Goal: Find specific page/section: Find specific page/section

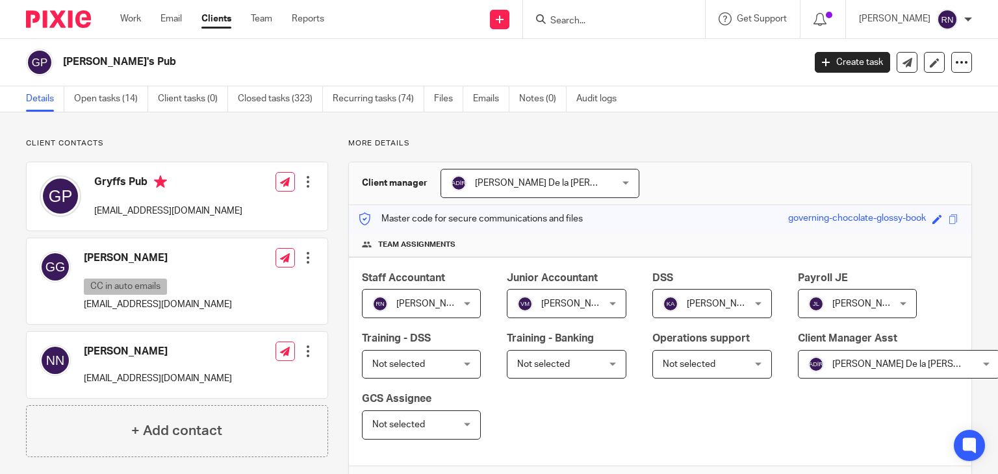
scroll to position [493, 0]
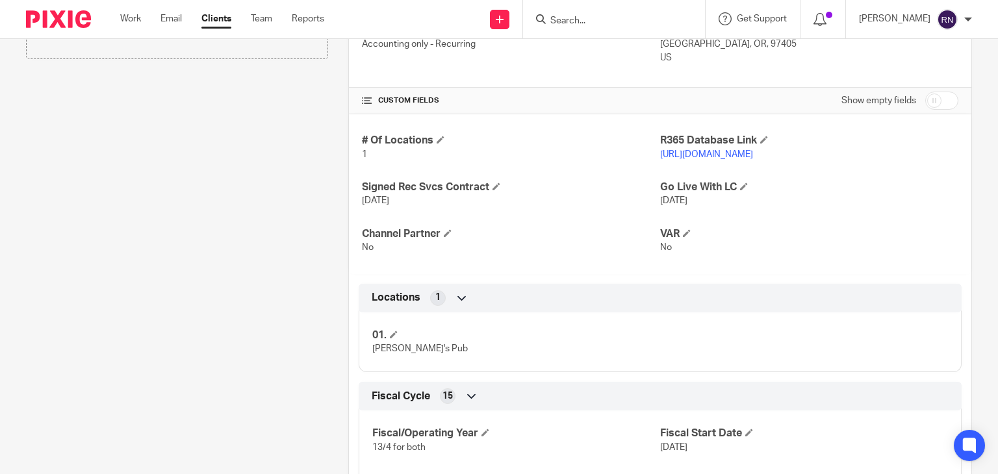
click at [623, 16] on input "Search" at bounding box center [607, 22] width 117 height 12
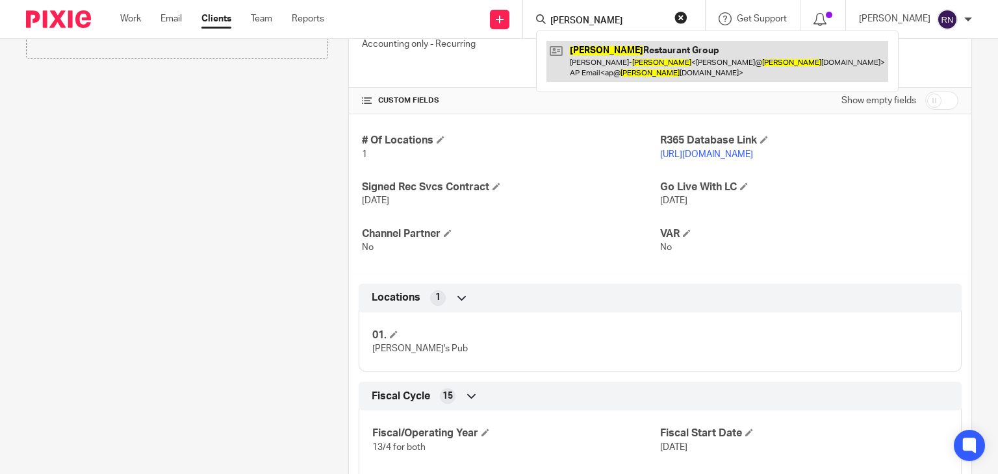
type input "tucker"
click at [623, 60] on link at bounding box center [718, 61] width 342 height 40
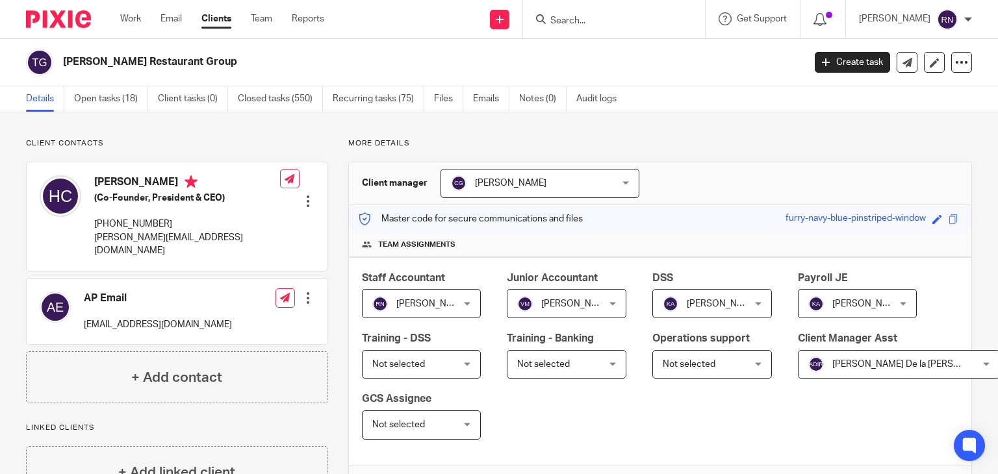
click at [666, 16] on input "Search" at bounding box center [607, 22] width 117 height 12
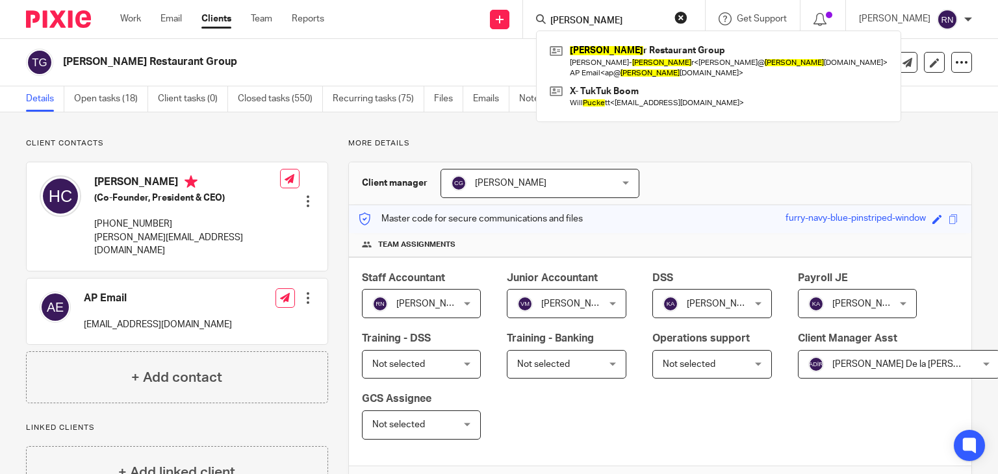
type input "tucker"
click button "submit" at bounding box center [0, 0] width 0 height 0
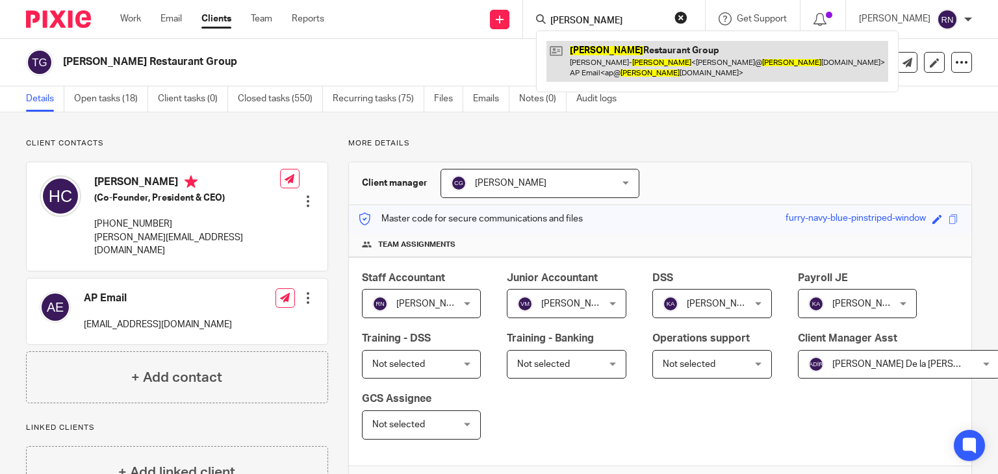
click at [643, 55] on link at bounding box center [718, 61] width 342 height 40
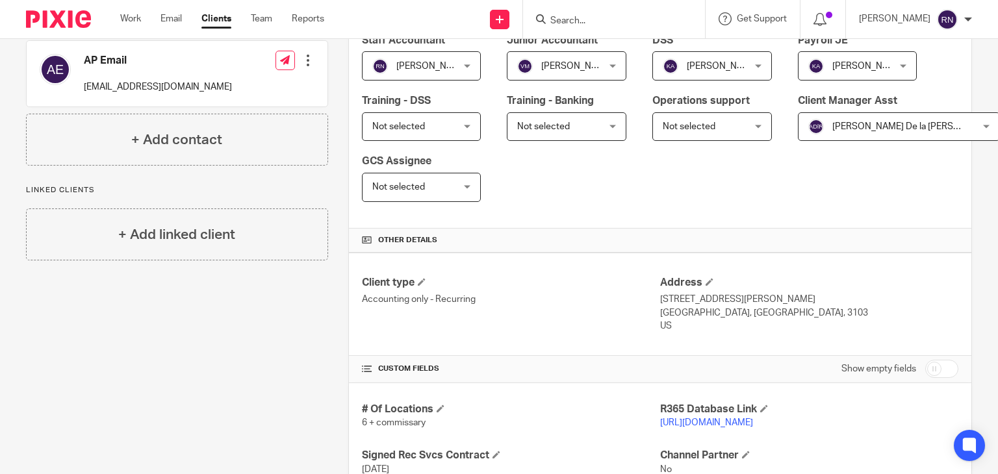
scroll to position [290, 0]
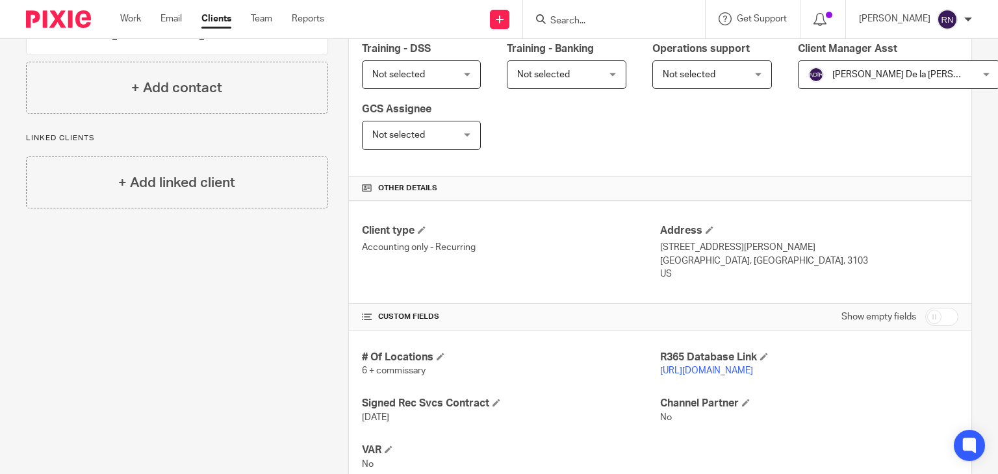
click at [703, 367] on link "[URL][DOMAIN_NAME]" at bounding box center [706, 371] width 93 height 9
click at [639, 12] on form at bounding box center [618, 19] width 138 height 16
click at [605, 24] on input "Search" at bounding box center [607, 22] width 117 height 12
click at [666, 21] on input "Search" at bounding box center [607, 22] width 117 height 12
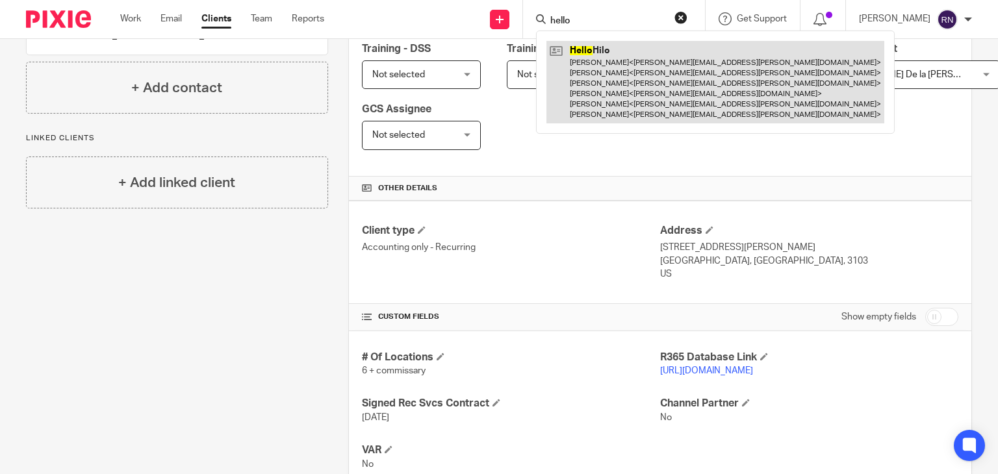
type input "hello"
click at [651, 86] on link at bounding box center [716, 82] width 338 height 83
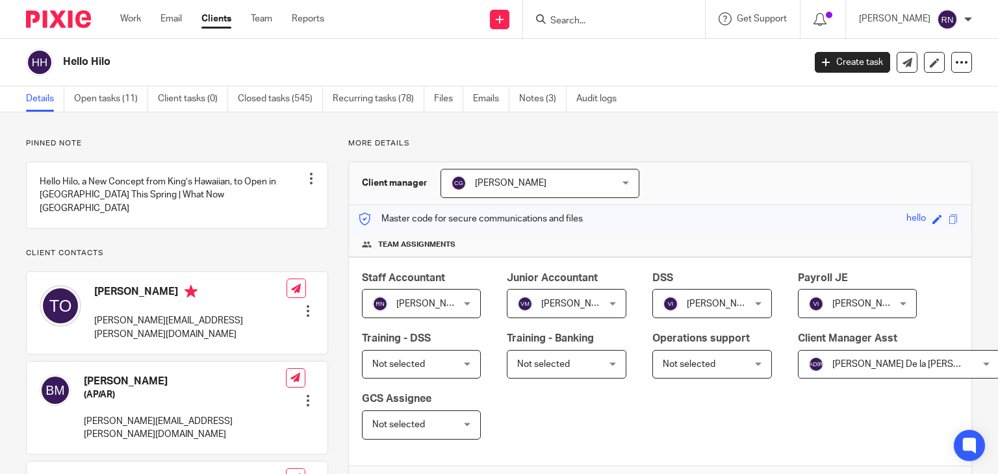
scroll to position [341, 0]
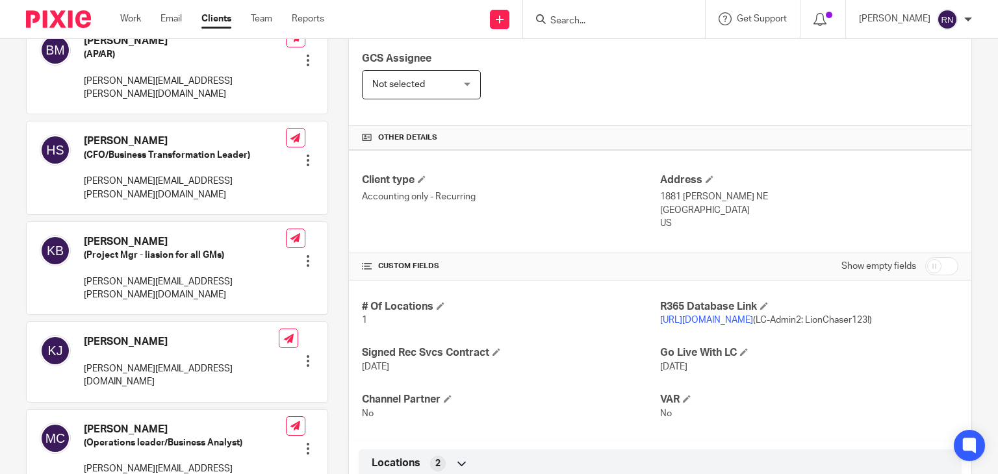
click at [730, 316] on link "[URL][DOMAIN_NAME]" at bounding box center [706, 320] width 93 height 9
